Goal: Information Seeking & Learning: Learn about a topic

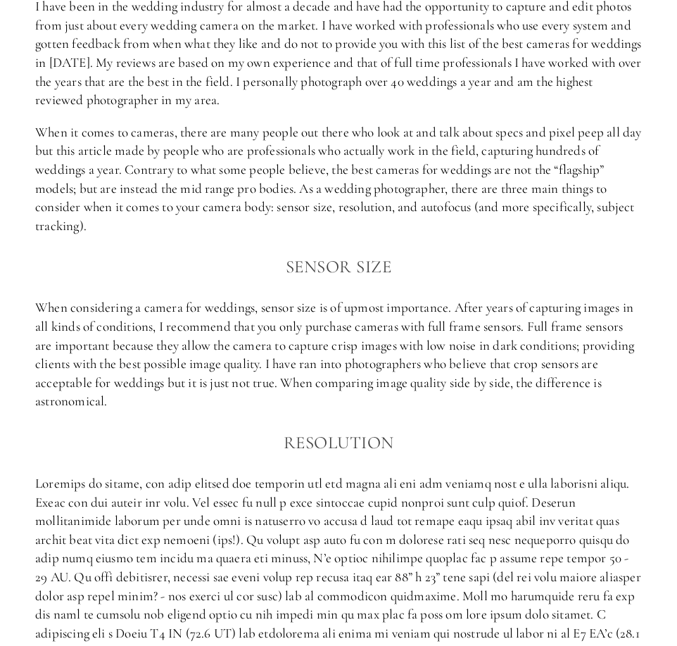
scroll to position [775, 0]
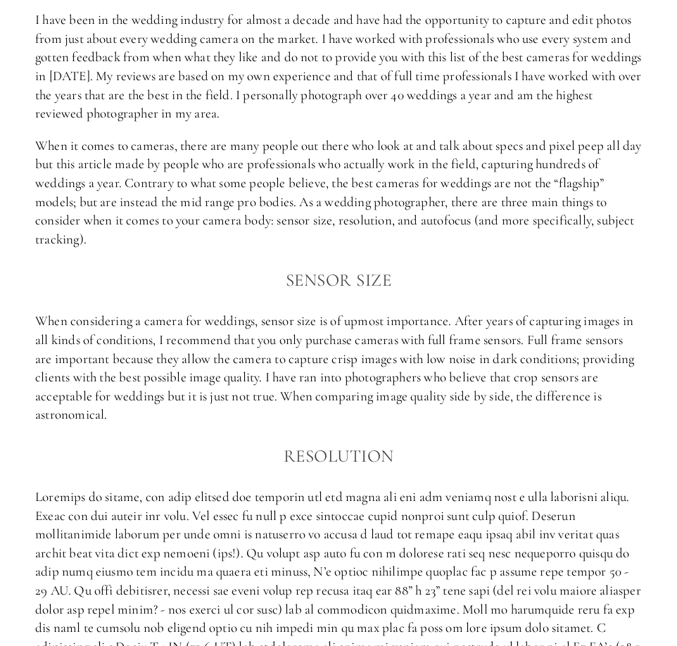
click at [161, 184] on p "When it comes to cameras, there are many people out there who look at and talk …" at bounding box center [338, 193] width 607 height 113
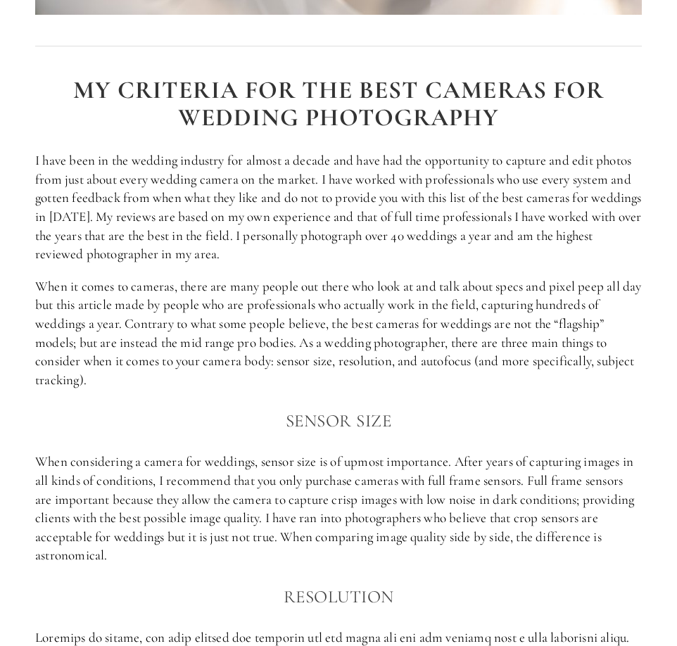
scroll to position [704, 0]
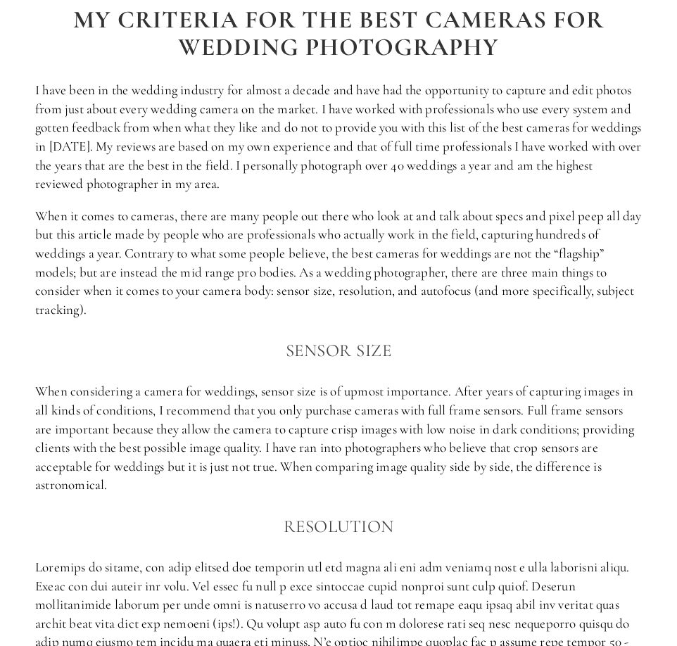
click at [374, 187] on p "I have been in the wedding industry for almost a decade and have had the opport…" at bounding box center [338, 137] width 607 height 113
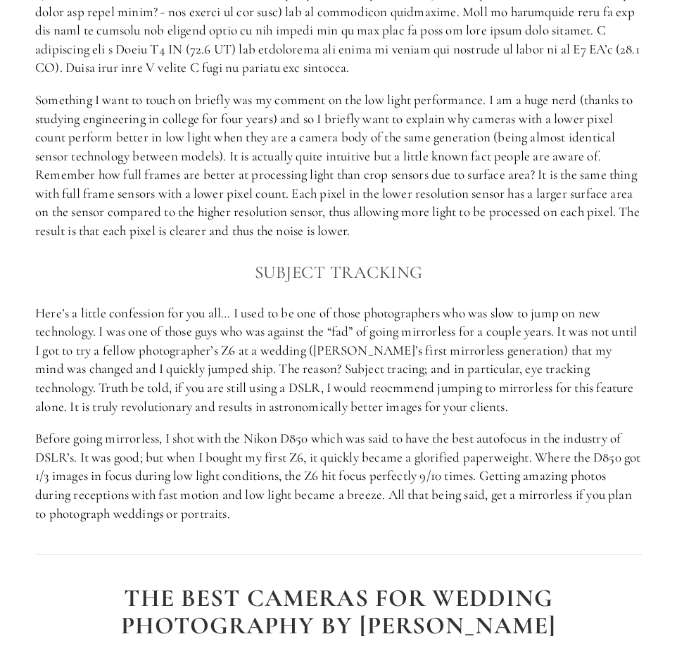
scroll to position [1408, 0]
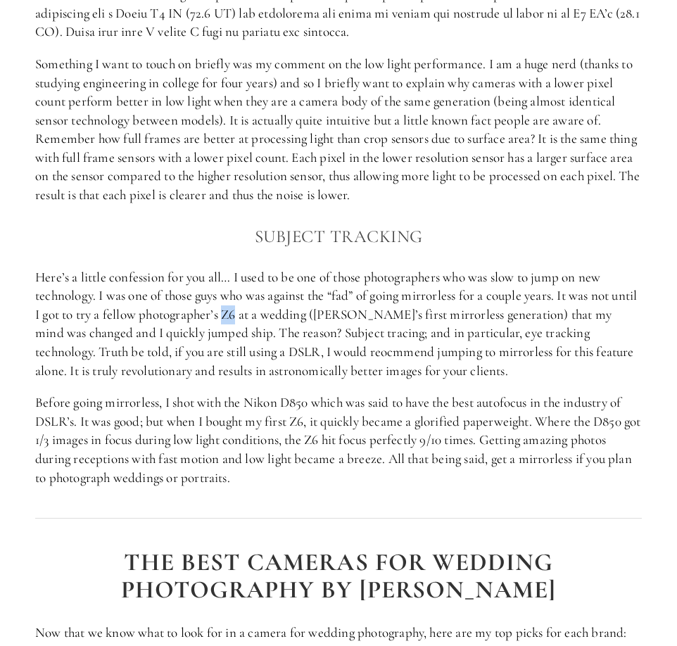
drag, startPoint x: 253, startPoint y: 313, endPoint x: 265, endPoint y: 313, distance: 12.7
click at [265, 313] on p "Here’s a little confession for you all… I used to be one of those photographers…" at bounding box center [338, 324] width 607 height 113
copy p "Z6"
click at [324, 199] on p "Something I want to touch on briefly was my comment on the low light performanc…" at bounding box center [338, 130] width 607 height 150
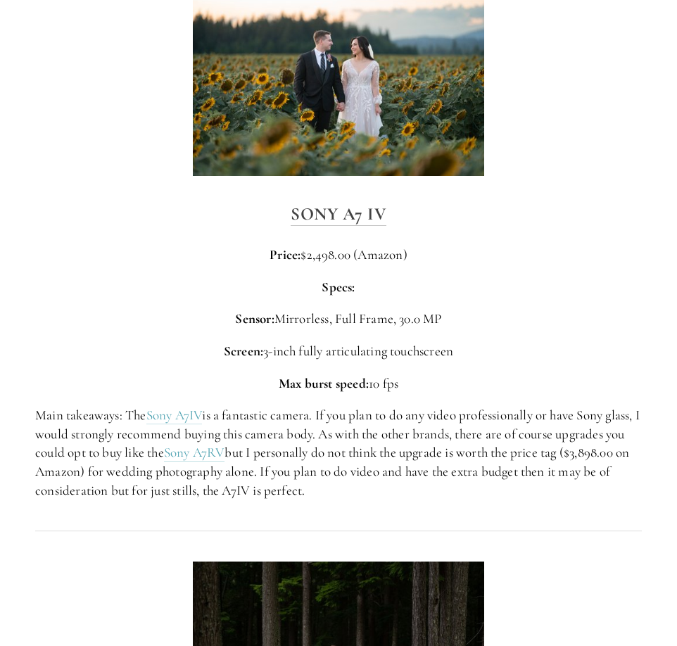
scroll to position [2746, 0]
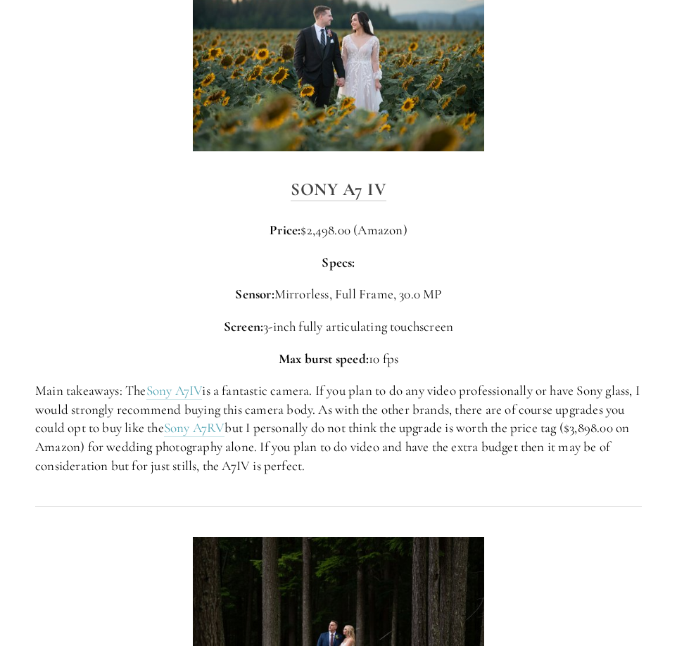
click at [340, 306] on div "Sony A7 IV Price: $2,498.00 (Amazon) Specs: Sensor: Mirrorless, Full Frame, 30.…" at bounding box center [338, 325] width 607 height 300
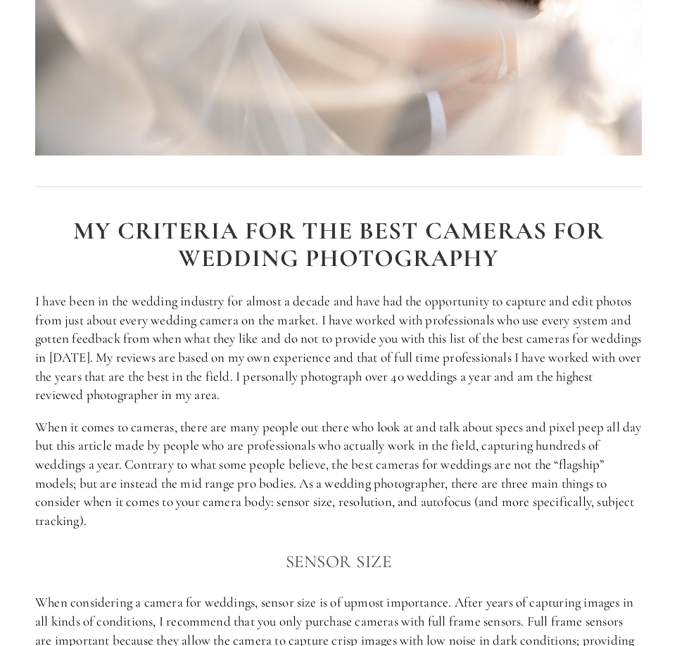
scroll to position [0, 0]
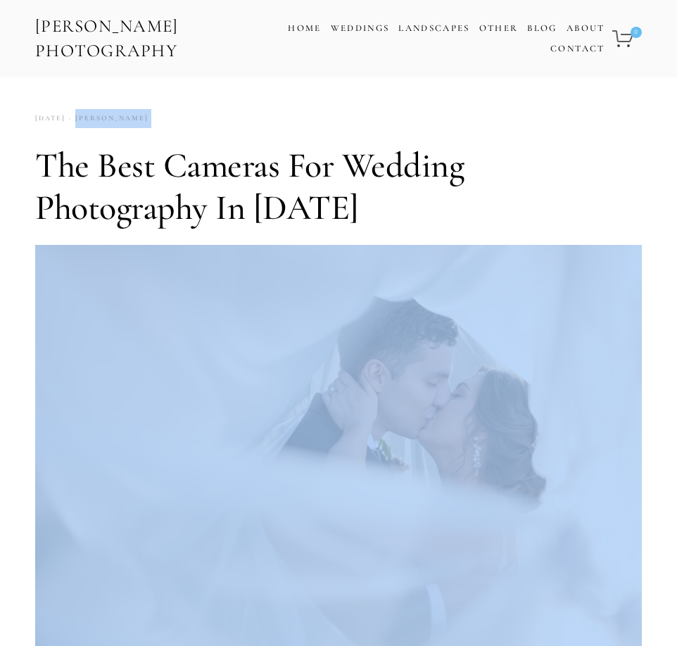
drag, startPoint x: 32, startPoint y: 115, endPoint x: 303, endPoint y: 305, distance: 330.5
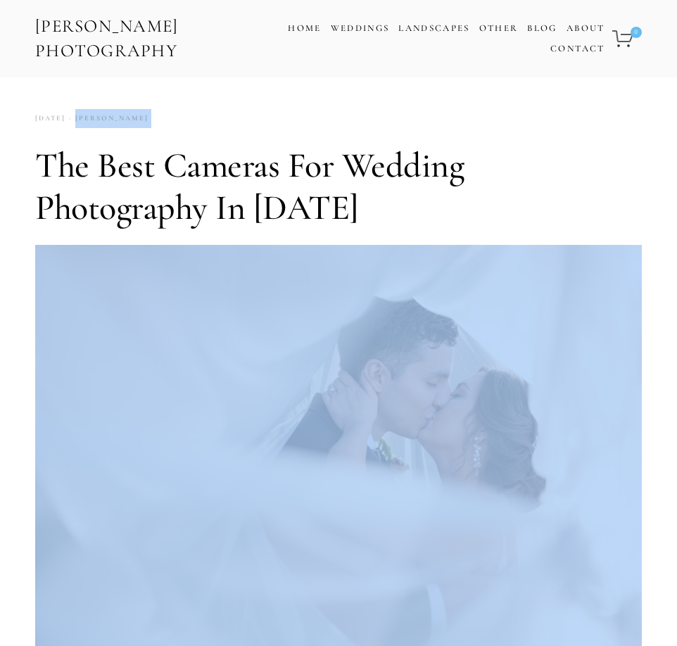
drag, startPoint x: 30, startPoint y: 119, endPoint x: 443, endPoint y: 449, distance: 528.1
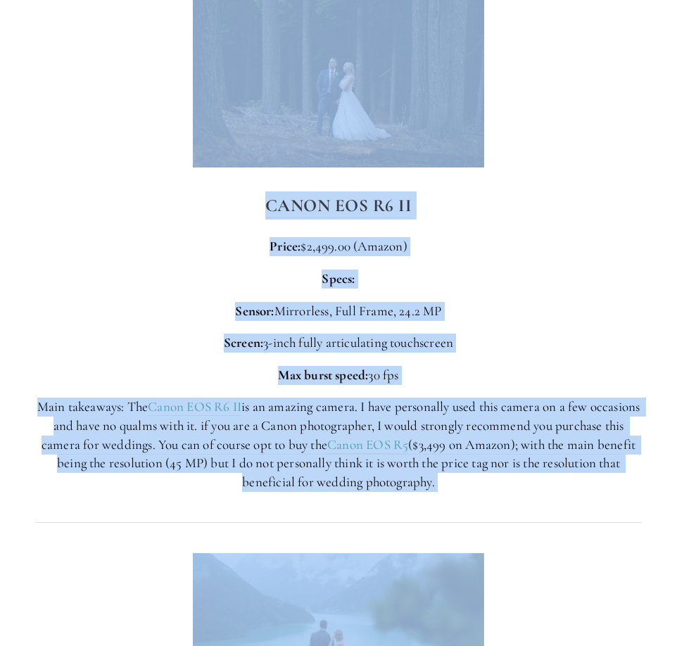
click at [510, 332] on div "Canon EOS R6 II Price: $2,499.00 (Amazon) Specs: Sensor: Mirrorless, Full Frame…" at bounding box center [338, 342] width 607 height 300
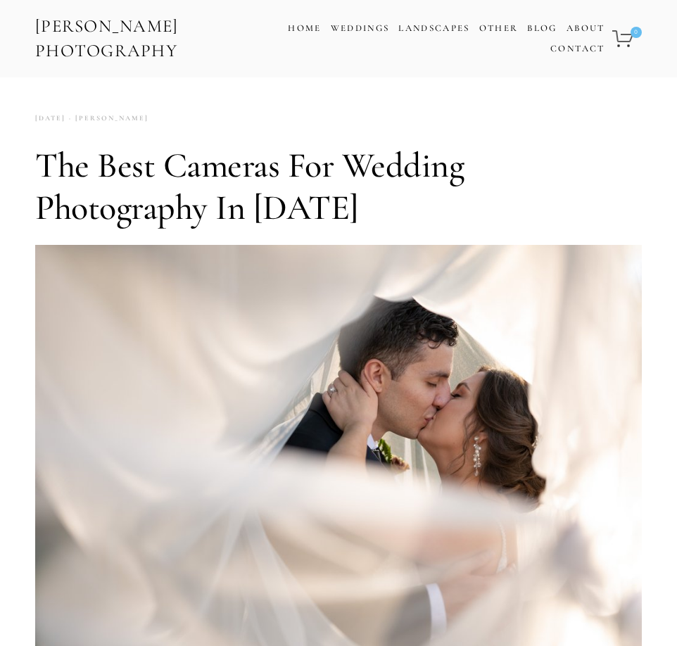
drag, startPoint x: 614, startPoint y: 331, endPoint x: 29, endPoint y: 155, distance: 611.0
click at [572, 185] on h1 "The Best Cameras for Wedding Photography in [DATE]" at bounding box center [338, 186] width 607 height 84
